Goal: Task Accomplishment & Management: Use online tool/utility

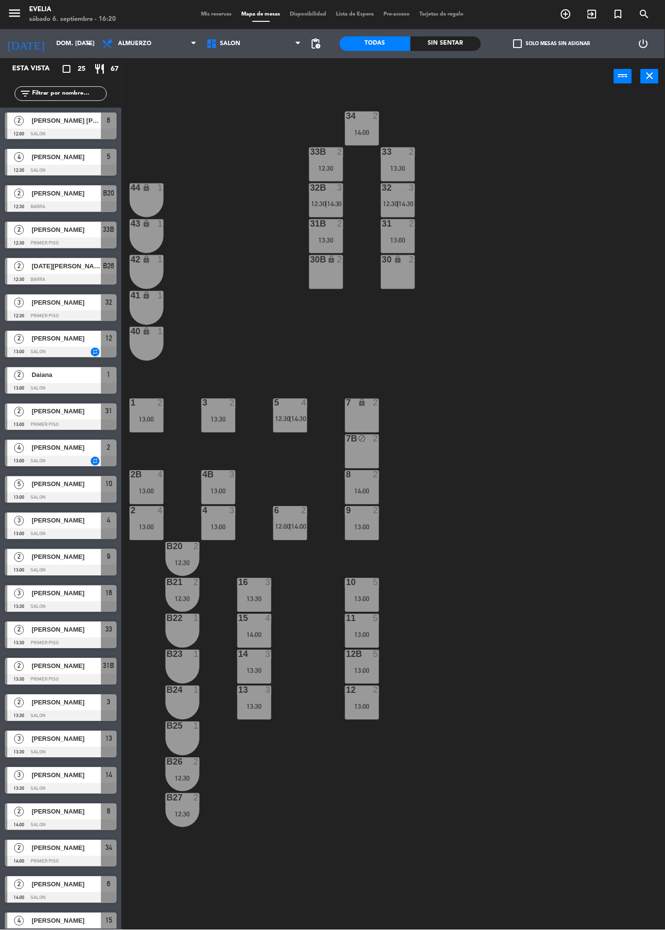
scroll to position [88, 0]
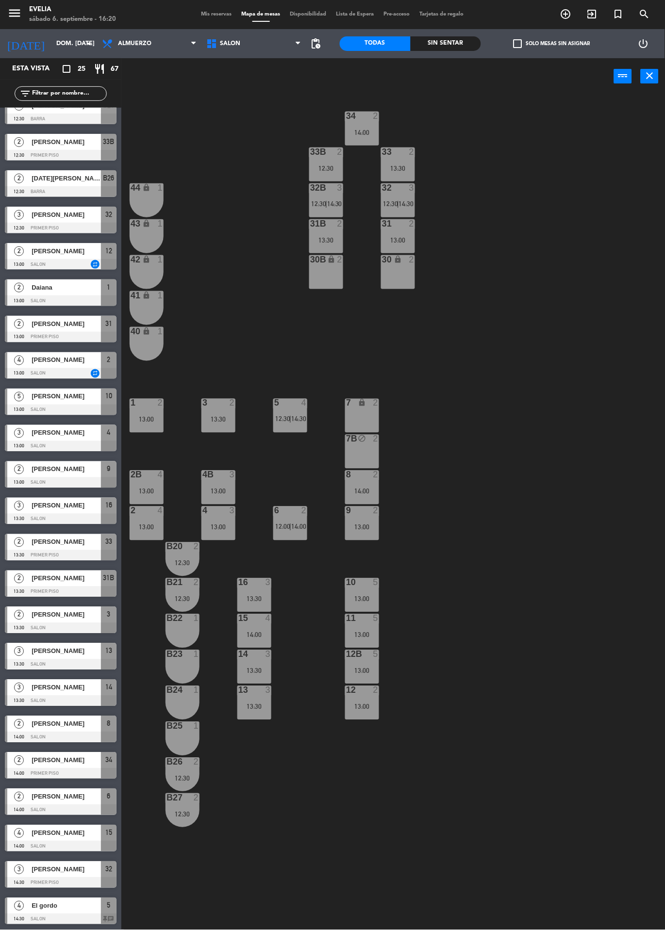
click at [209, 14] on span "Mis reservas" at bounding box center [216, 14] width 40 height 5
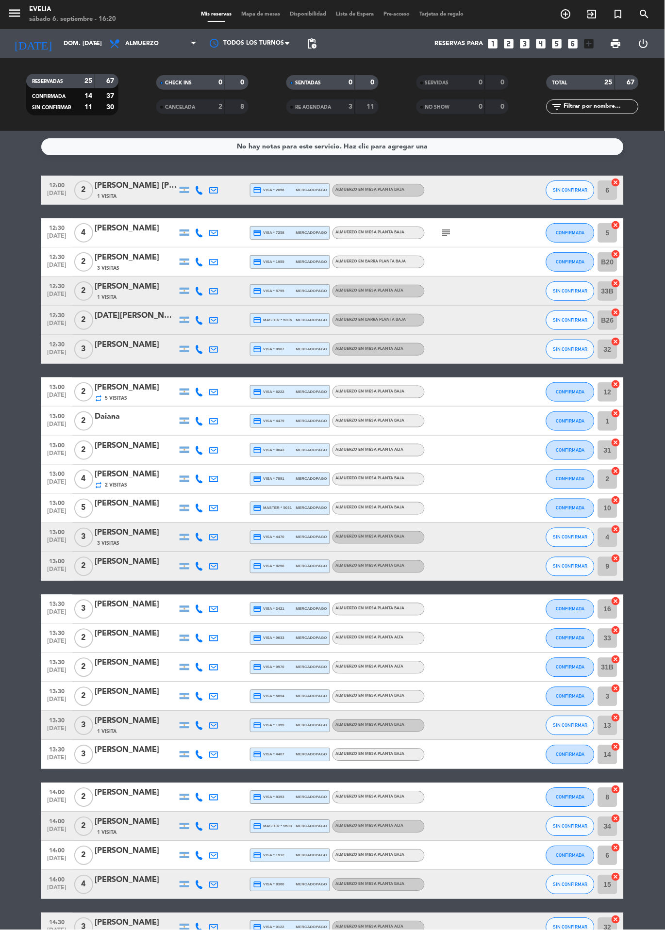
click at [353, 13] on span "Lista de Espera" at bounding box center [355, 14] width 48 height 5
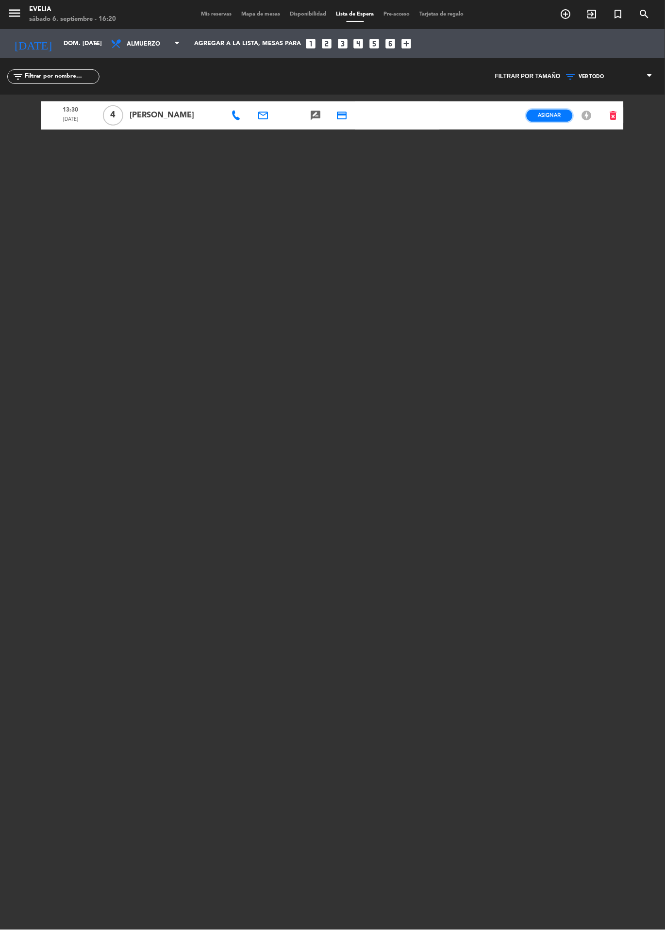
click at [552, 115] on span "Asignar" at bounding box center [549, 115] width 23 height 7
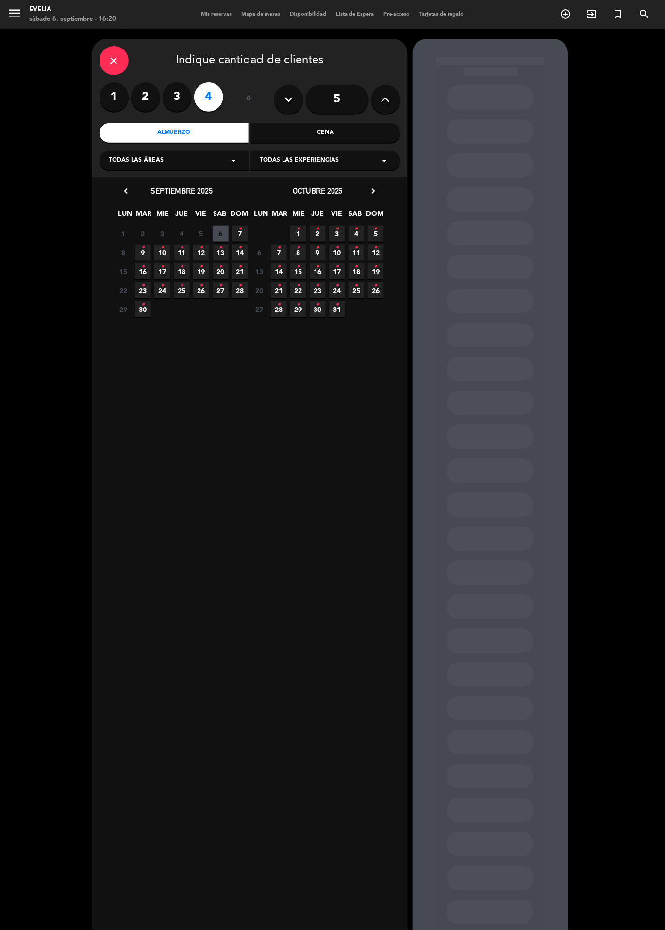
click at [240, 234] on icon "•" at bounding box center [239, 229] width 3 height 16
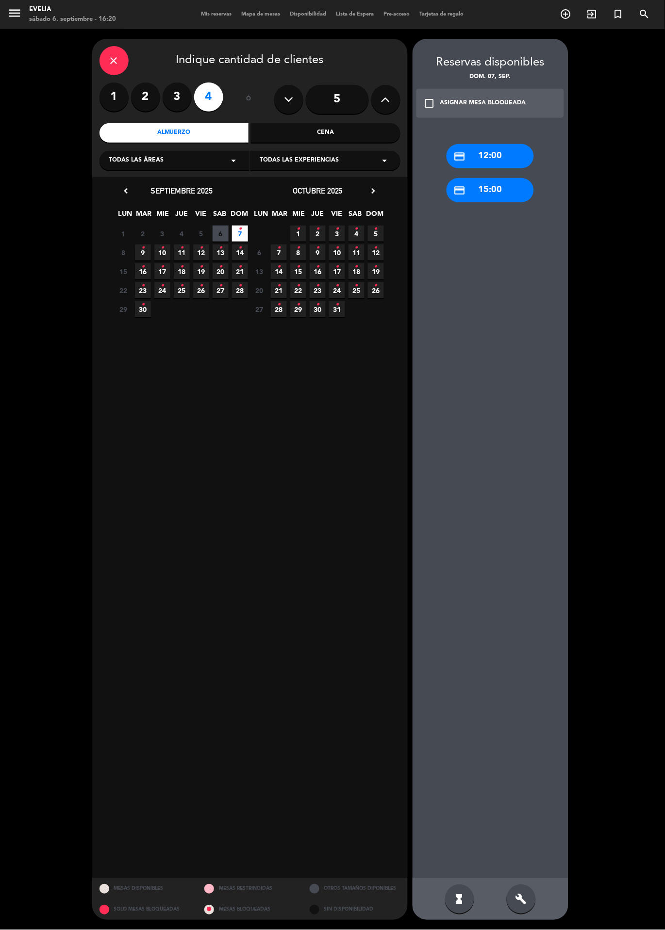
click at [422, 104] on div "check_box_outline_blank ASIGNAR MESA BLOQUEADA" at bounding box center [490, 103] width 148 height 29
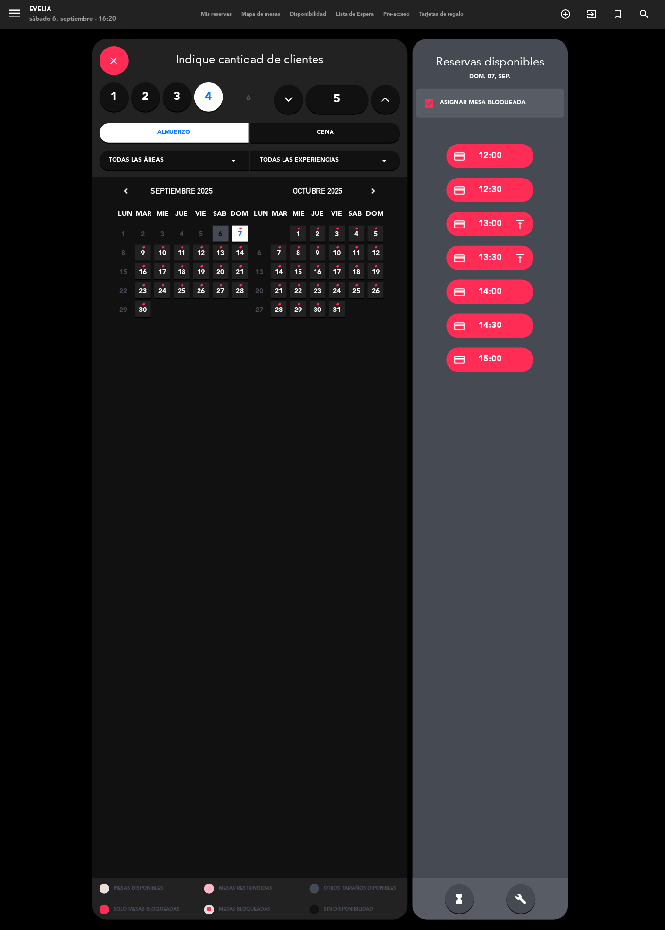
click at [476, 252] on div "credit_card 13:30" at bounding box center [489, 258] width 87 height 24
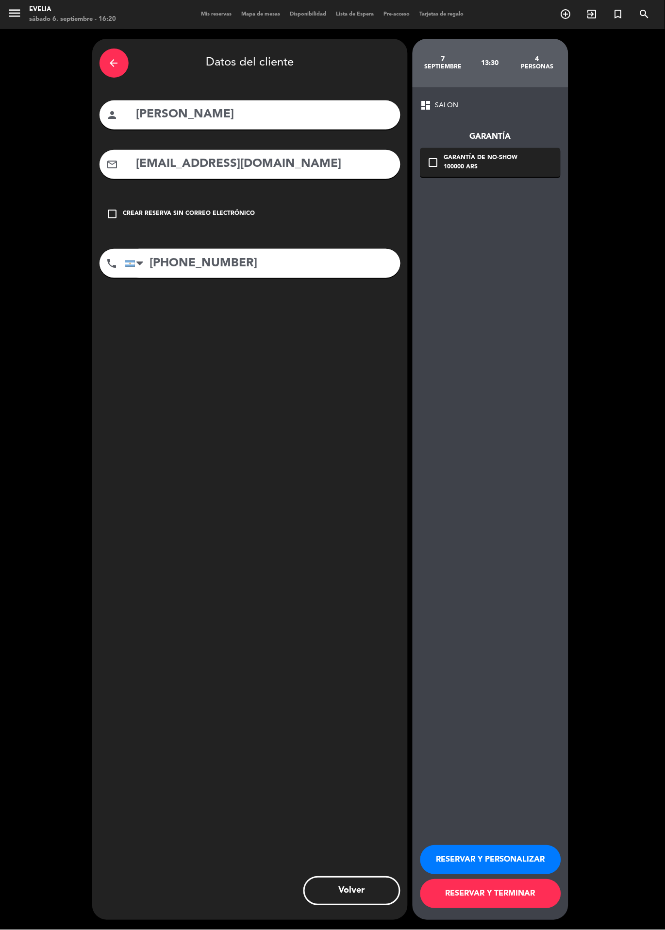
click at [432, 172] on div "check_box_outline_blank Garantía de no-show 100000 ARS" at bounding box center [490, 162] width 140 height 29
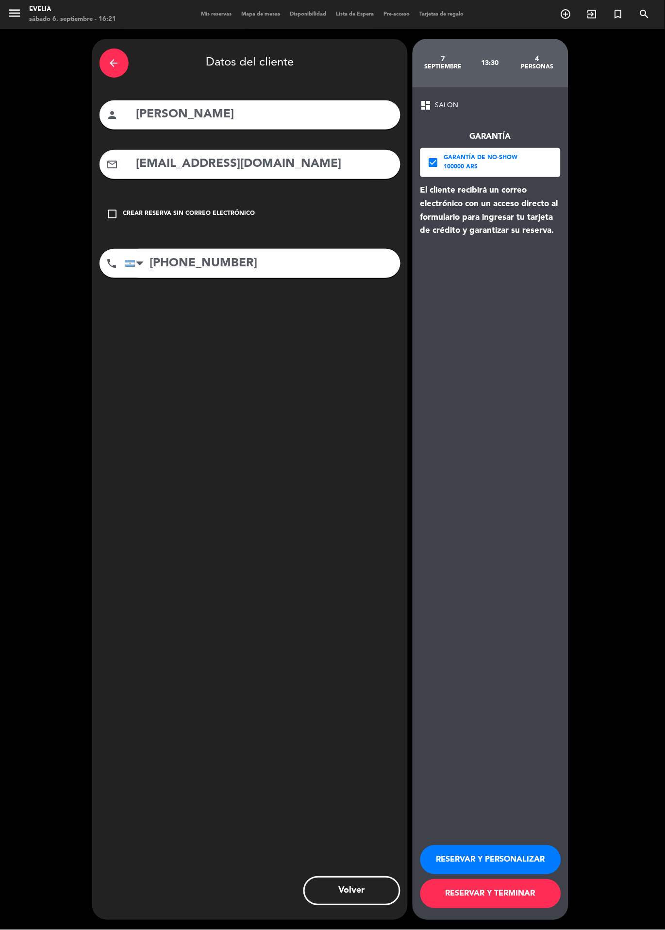
click at [509, 909] on button "RESERVAR Y TERMINAR" at bounding box center [490, 894] width 141 height 29
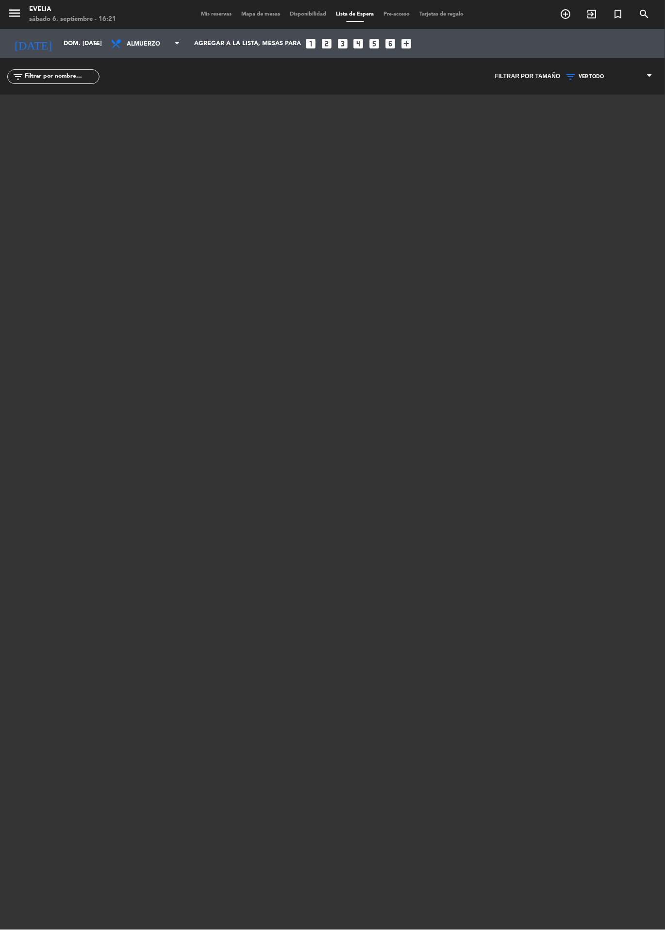
click at [257, 14] on span "Mapa de mesas" at bounding box center [261, 14] width 49 height 5
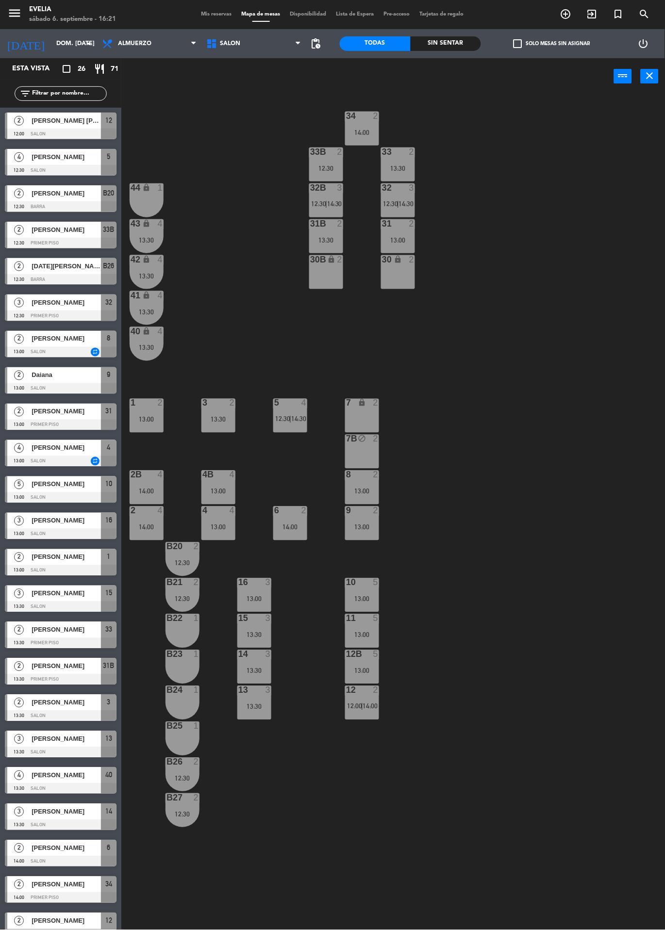
click at [350, 12] on span "Lista de Espera" at bounding box center [355, 14] width 48 height 5
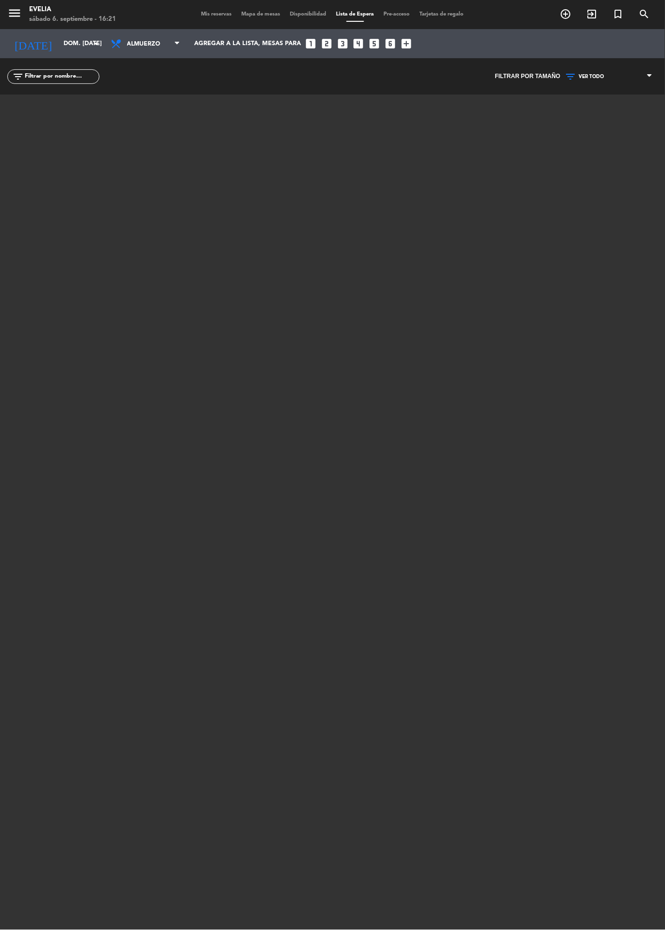
click at [207, 16] on span "Mis reservas" at bounding box center [216, 14] width 40 height 5
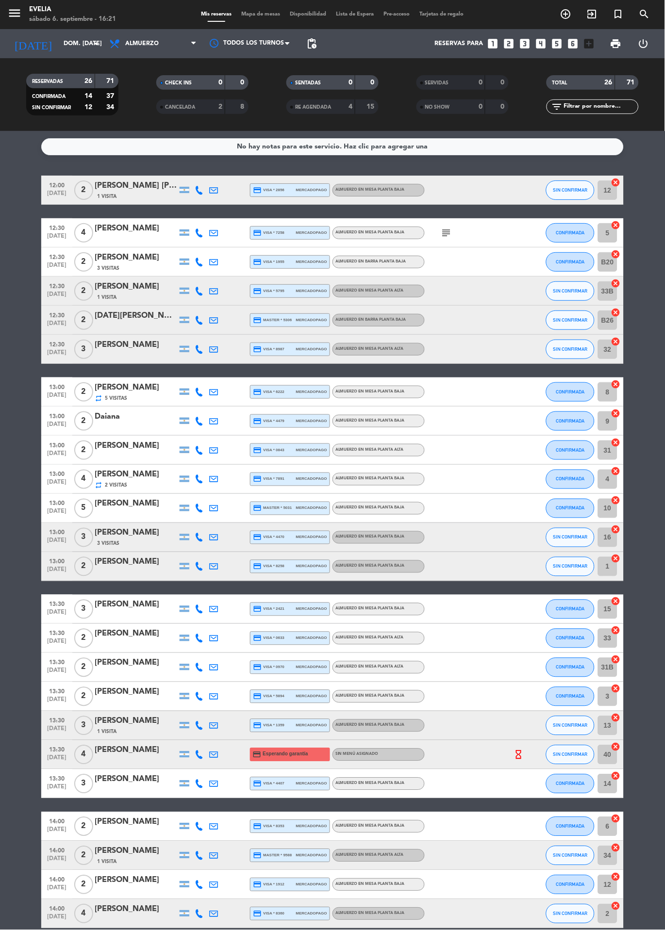
click at [522, 757] on icon "hourglass_empty" at bounding box center [518, 755] width 11 height 11
click at [251, 13] on span "Mapa de mesas" at bounding box center [261, 14] width 49 height 5
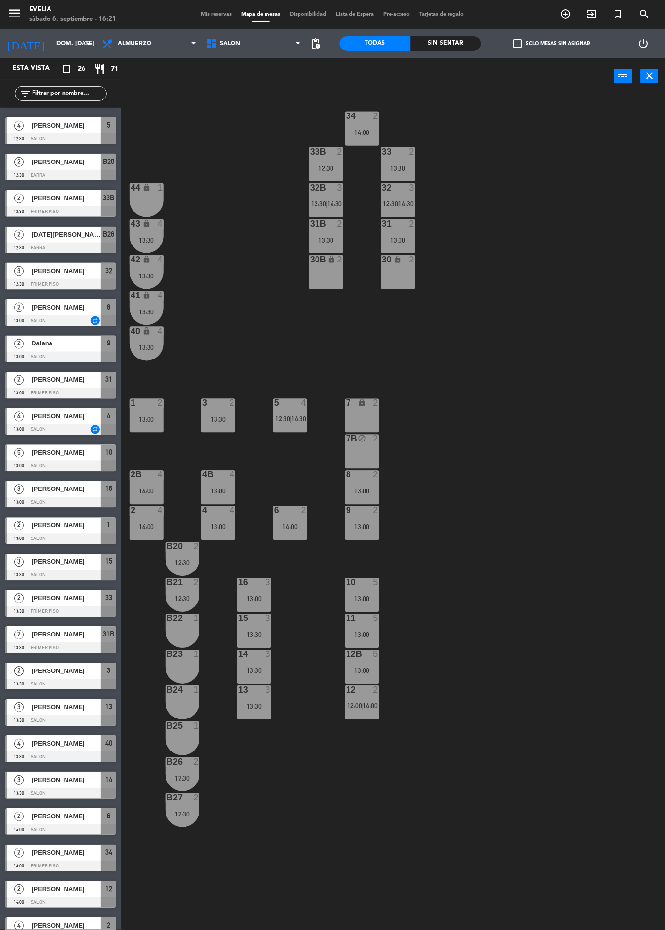
scroll to position [31, 0]
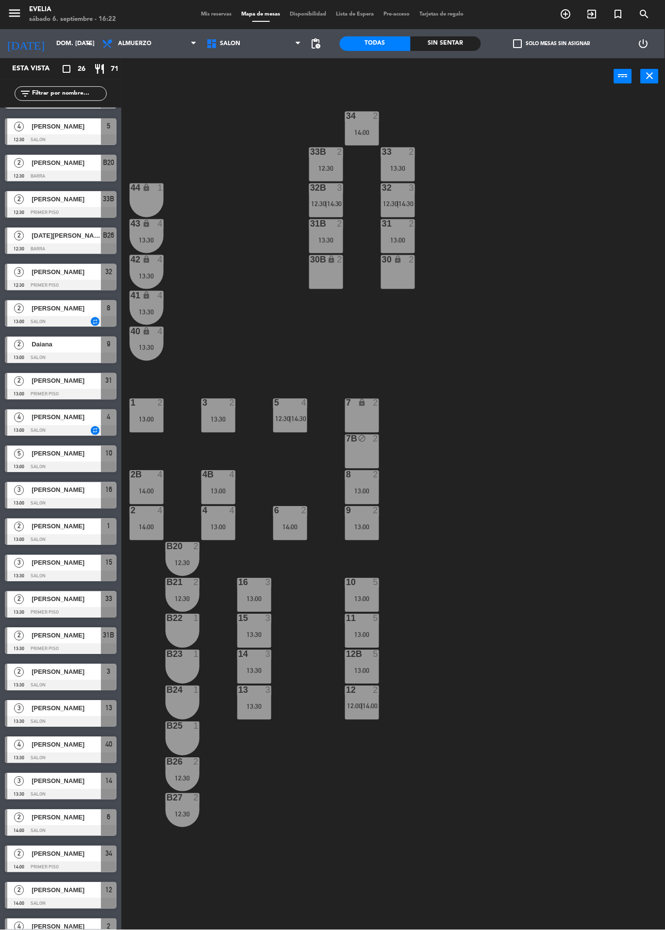
click at [224, 14] on span "Mis reservas" at bounding box center [216, 14] width 40 height 5
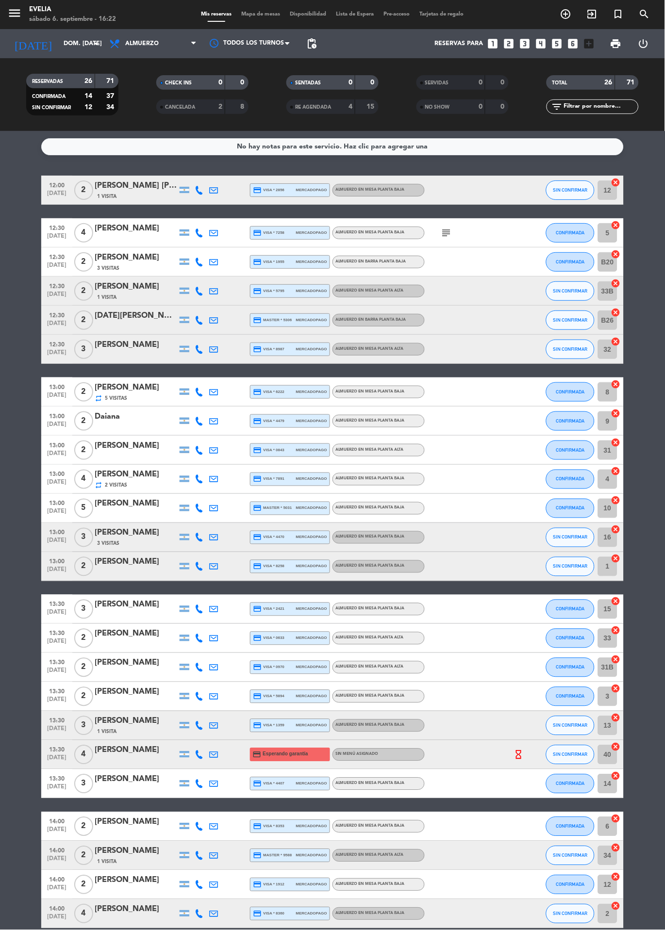
click at [265, 14] on span "Mapa de mesas" at bounding box center [261, 14] width 49 height 5
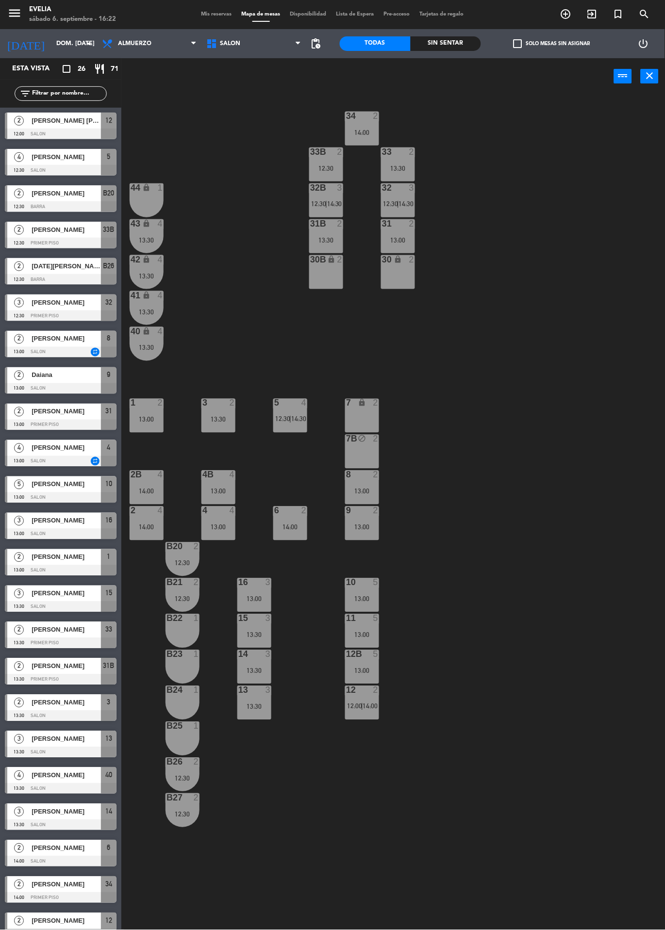
click at [150, 232] on div "43 lock 4 13:30" at bounding box center [147, 236] width 34 height 34
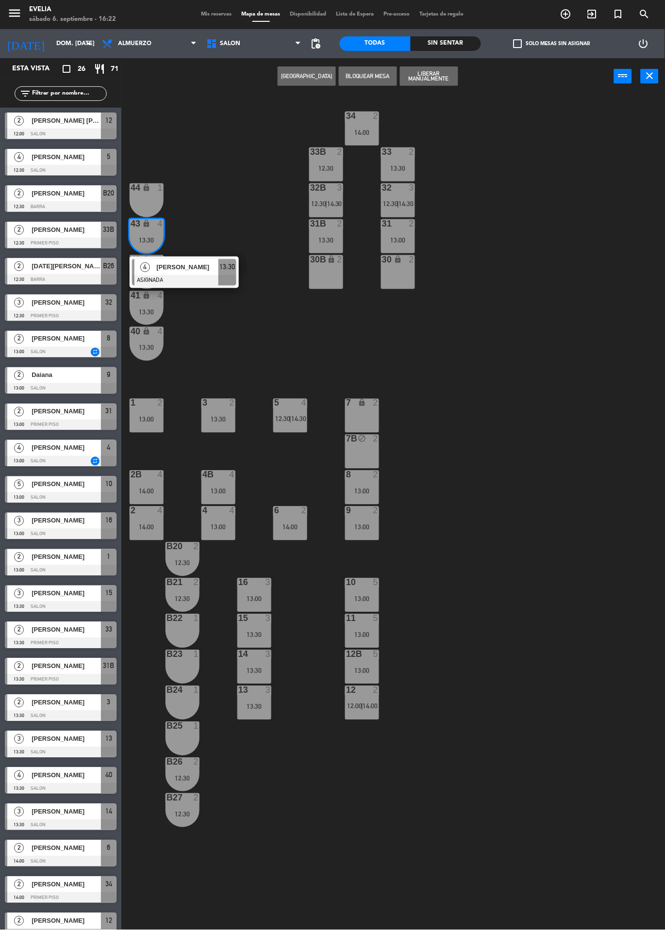
click at [387, 273] on div "30 lock 2" at bounding box center [398, 272] width 34 height 34
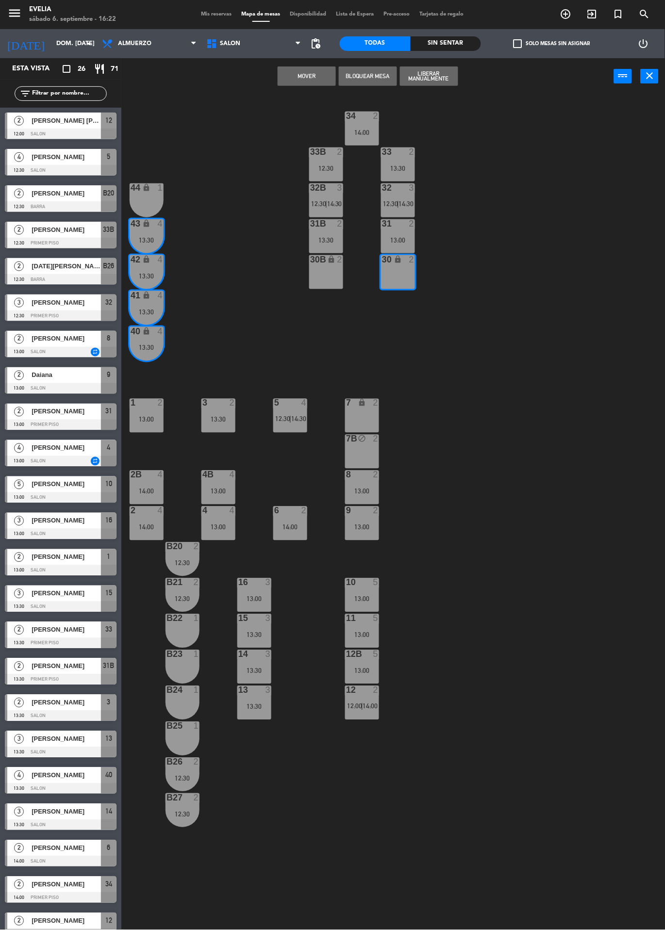
click at [324, 277] on div "30B lock 2" at bounding box center [326, 272] width 34 height 34
click at [335, 270] on div "30B lock 2" at bounding box center [326, 272] width 34 height 34
click at [326, 273] on div "30B lock 2" at bounding box center [326, 272] width 34 height 34
click at [482, 335] on div "34 2 14:00 33B 2 12:30 33 2 13:30 44 lock 1 32B 3 12:30 | 14:30 32 3 12:30 | 14…" at bounding box center [396, 559] width 537 height 929
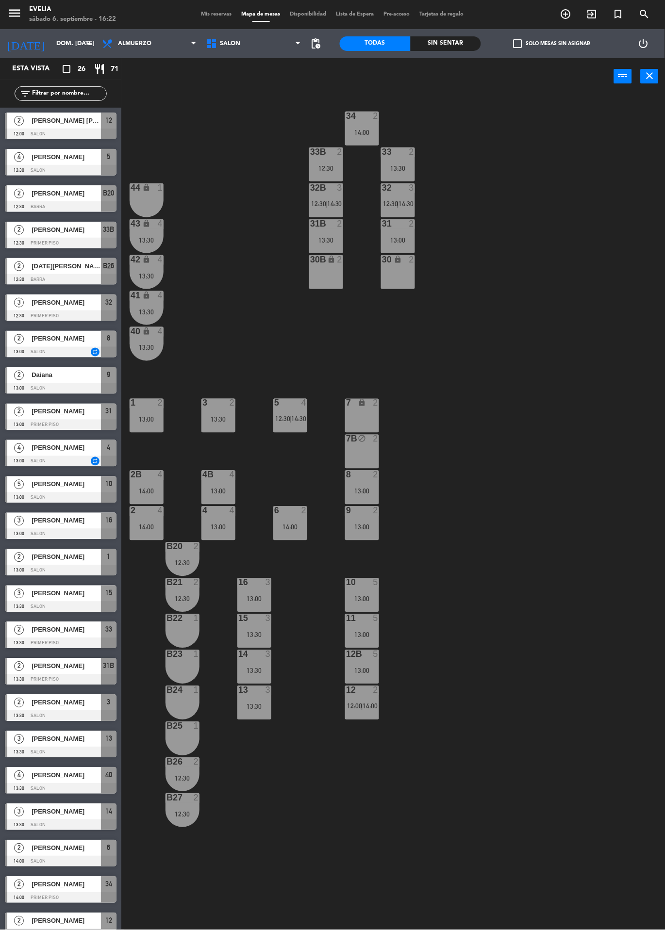
click at [326, 282] on div "30B lock 2" at bounding box center [326, 272] width 34 height 34
click at [404, 277] on div "30 lock 2" at bounding box center [398, 272] width 34 height 34
click at [149, 248] on div "43 lock 4 13:30" at bounding box center [147, 236] width 34 height 34
click at [152, 240] on div "13:30" at bounding box center [147, 240] width 34 height 7
click at [153, 277] on div "13:30" at bounding box center [147, 276] width 34 height 7
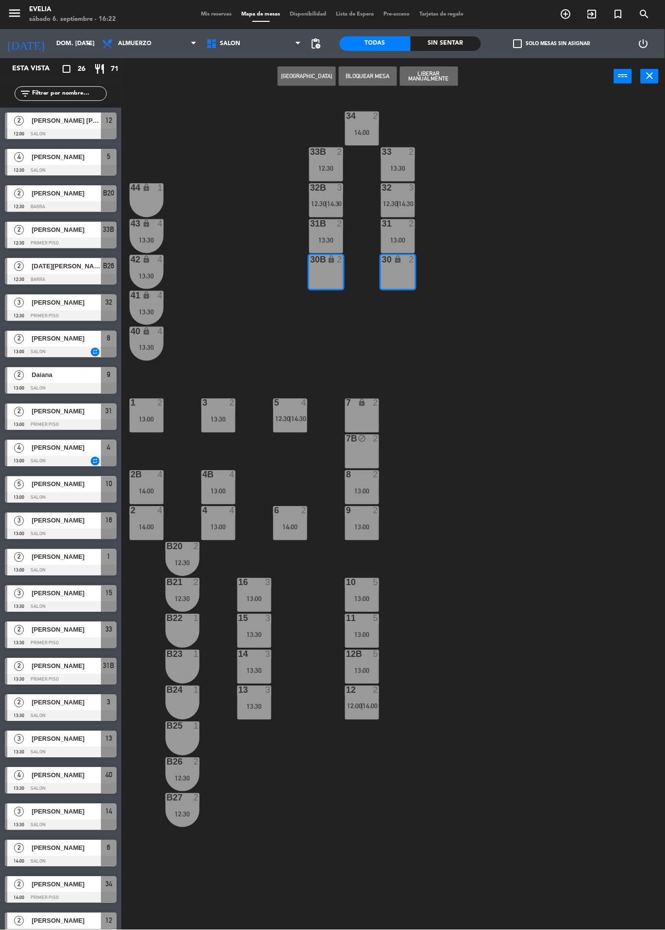
click at [144, 314] on div "13:30" at bounding box center [147, 312] width 34 height 7
click at [159, 347] on div "13:30" at bounding box center [147, 347] width 34 height 7
click at [149, 332] on icon "lock" at bounding box center [147, 331] width 8 height 8
click at [148, 347] on div "13:30" at bounding box center [147, 347] width 34 height 7
click at [140, 341] on div "40 lock 4 13:30" at bounding box center [147, 344] width 34 height 34
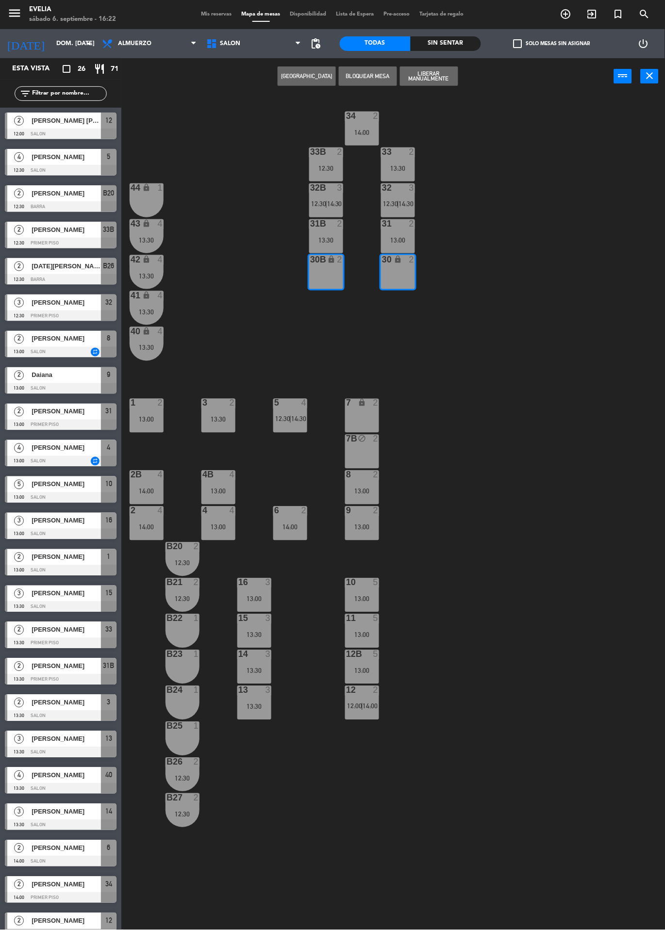
click at [399, 273] on div "30 lock 2" at bounding box center [398, 272] width 34 height 34
click at [161, 344] on div "13:30" at bounding box center [147, 347] width 34 height 7
click at [565, 381] on div "34 2 14:00 33B 2 12:30 33 2 13:30 44 lock 1 32B 3 12:30 | 14:30 32 3 12:30 | 14…" at bounding box center [396, 559] width 537 height 929
